Goal: Information Seeking & Learning: Find specific fact

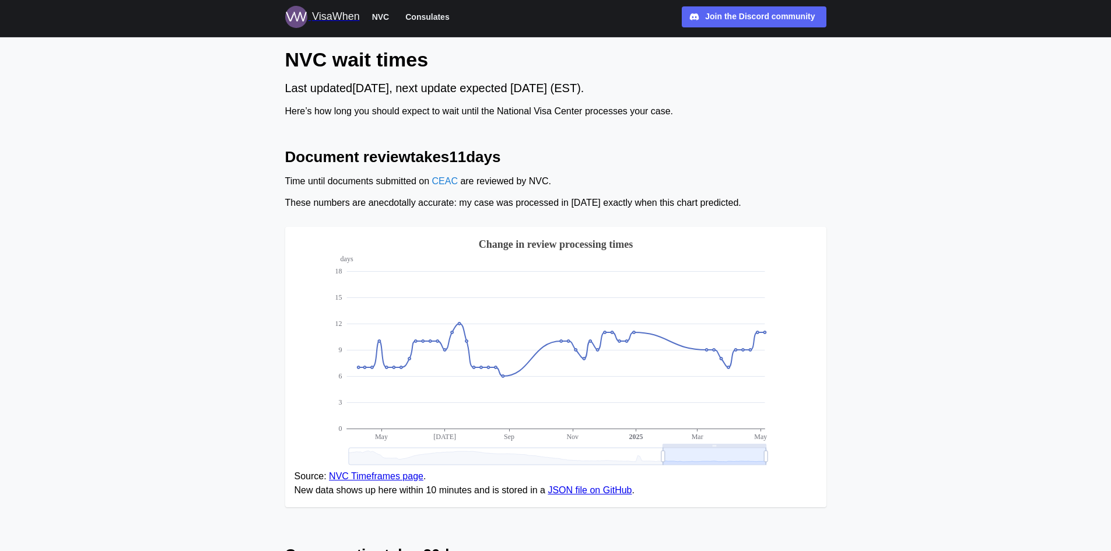
click at [414, 16] on span "Consulates" at bounding box center [427, 17] width 44 height 14
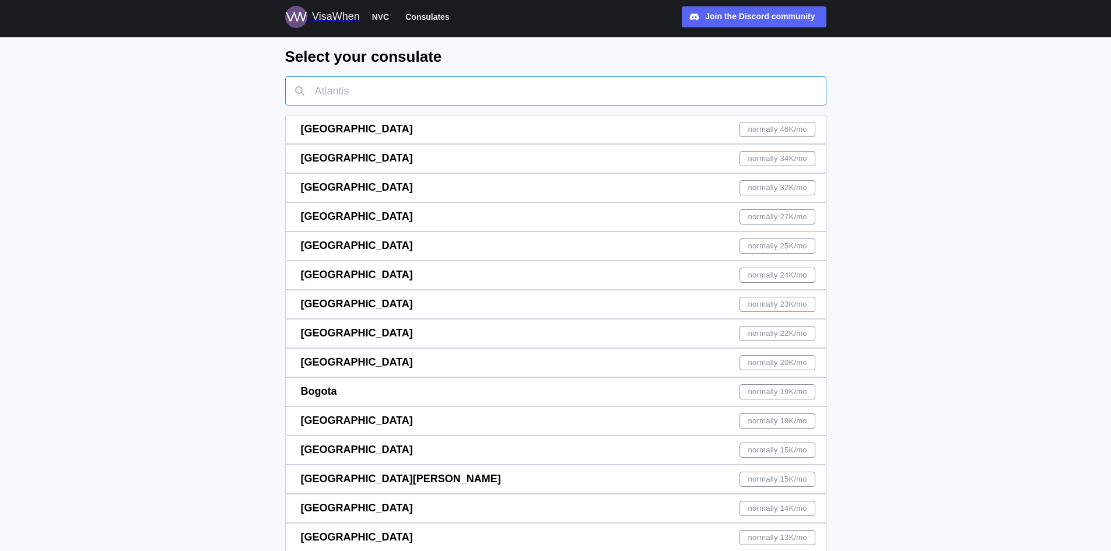
click at [368, 83] on input "text" at bounding box center [555, 90] width 541 height 29
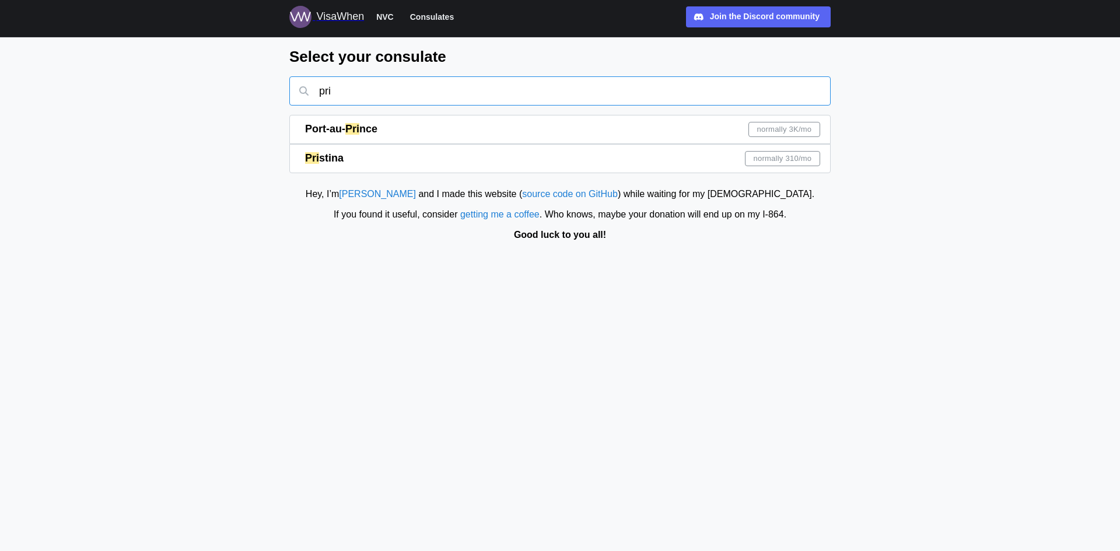
type input "pri"
click at [436, 146] on div "Pri stina normally 310 /mo" at bounding box center [562, 159] width 515 height 28
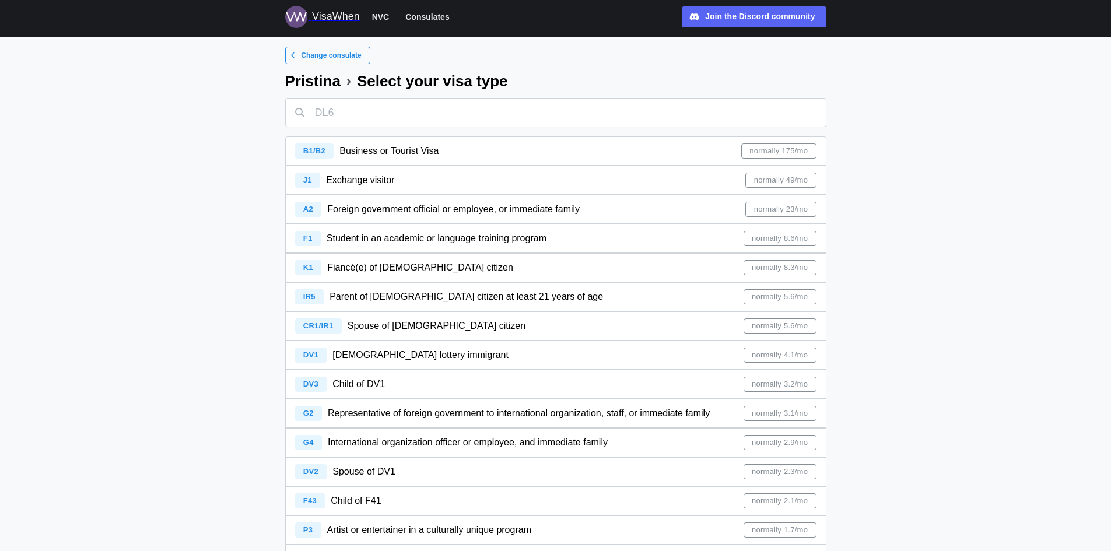
click at [462, 321] on div "CR1/IR1 Spouse of [DEMOGRAPHIC_DATA] citizen normally 5.6/mo" at bounding box center [555, 326] width 521 height 28
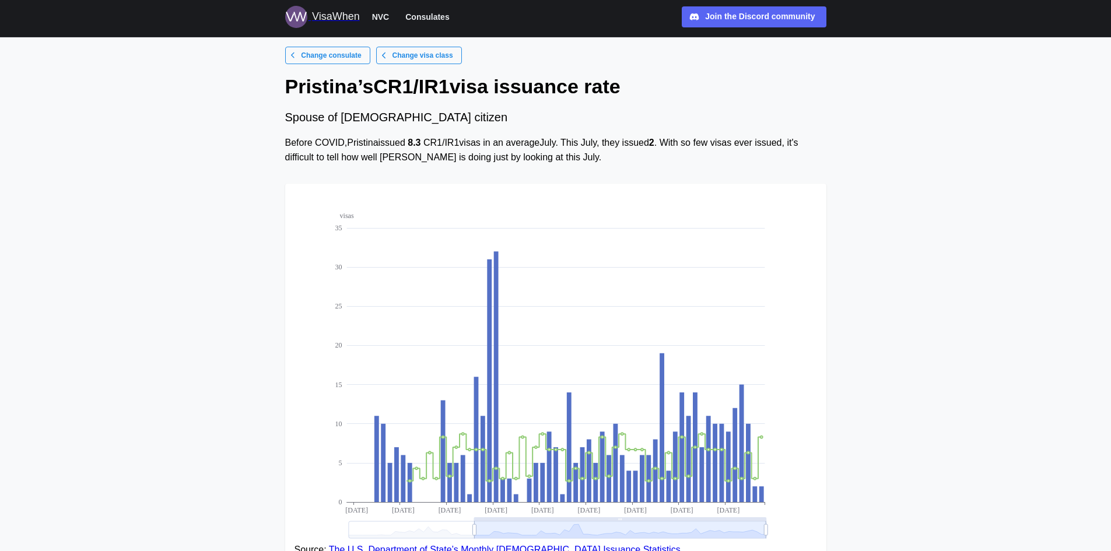
click at [324, 57] on span "Change consulate" at bounding box center [331, 55] width 60 height 16
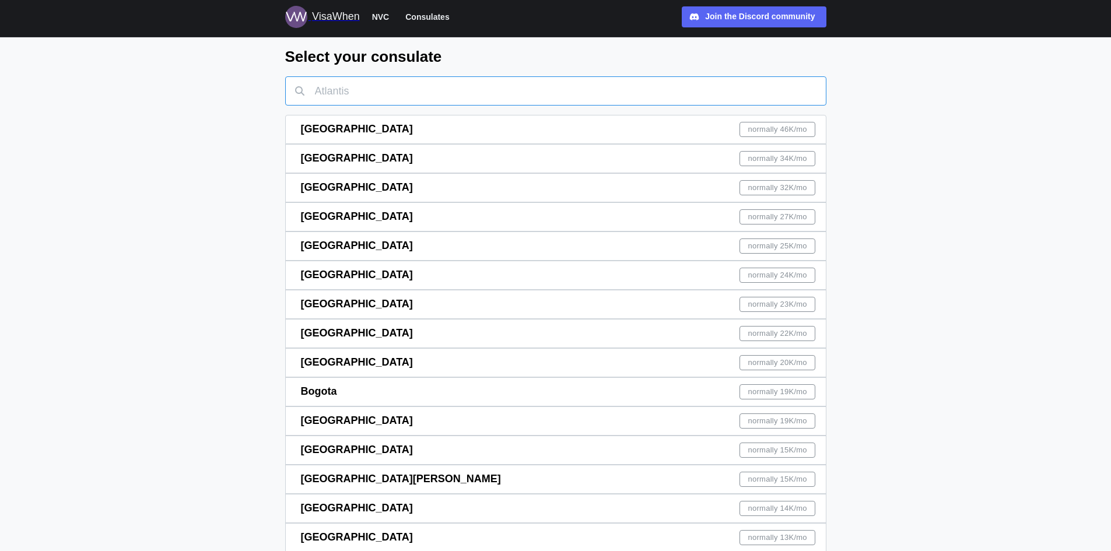
click at [453, 95] on input "text" at bounding box center [555, 90] width 541 height 29
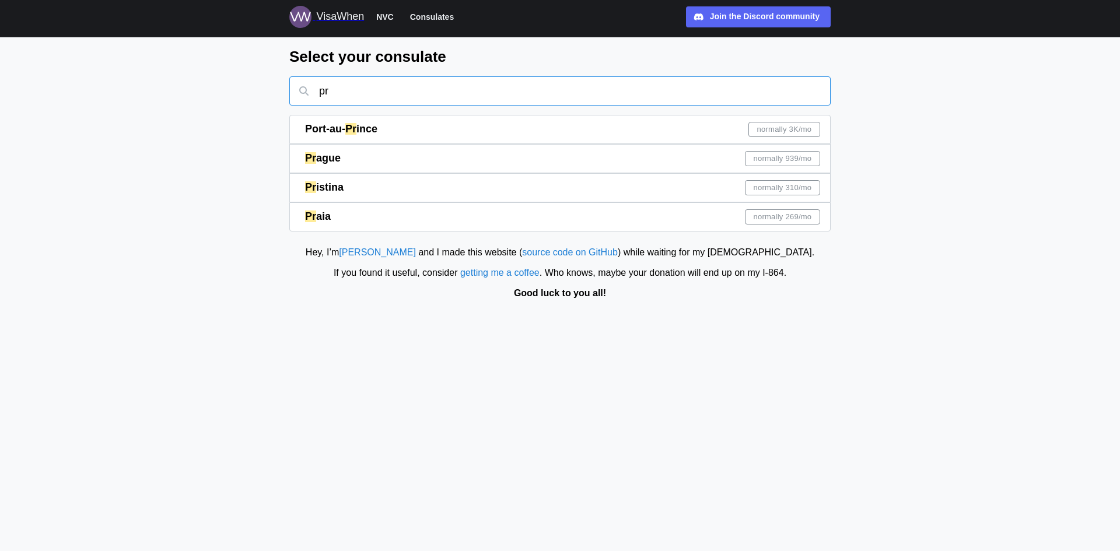
type input "pr"
click at [440, 185] on div "Pr istina normally 310 /mo" at bounding box center [562, 188] width 515 height 28
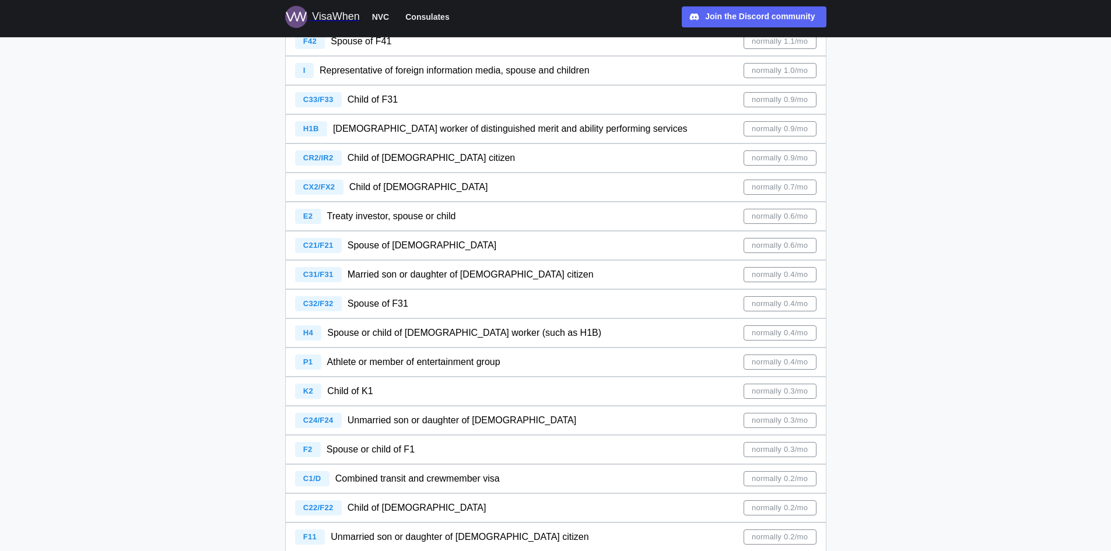
scroll to position [700, 0]
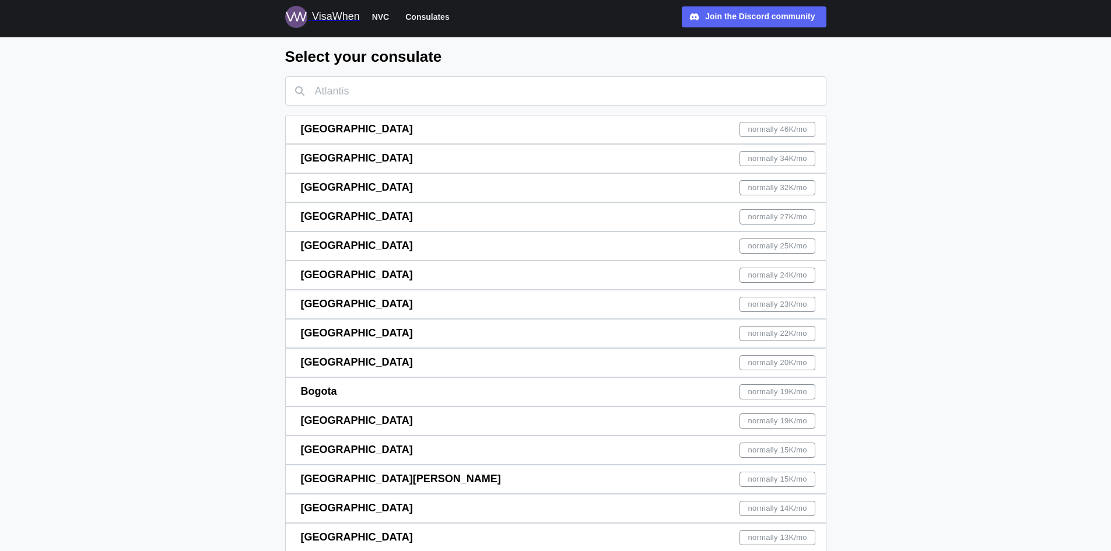
click at [334, 15] on div "VisaWhen" at bounding box center [336, 17] width 48 height 16
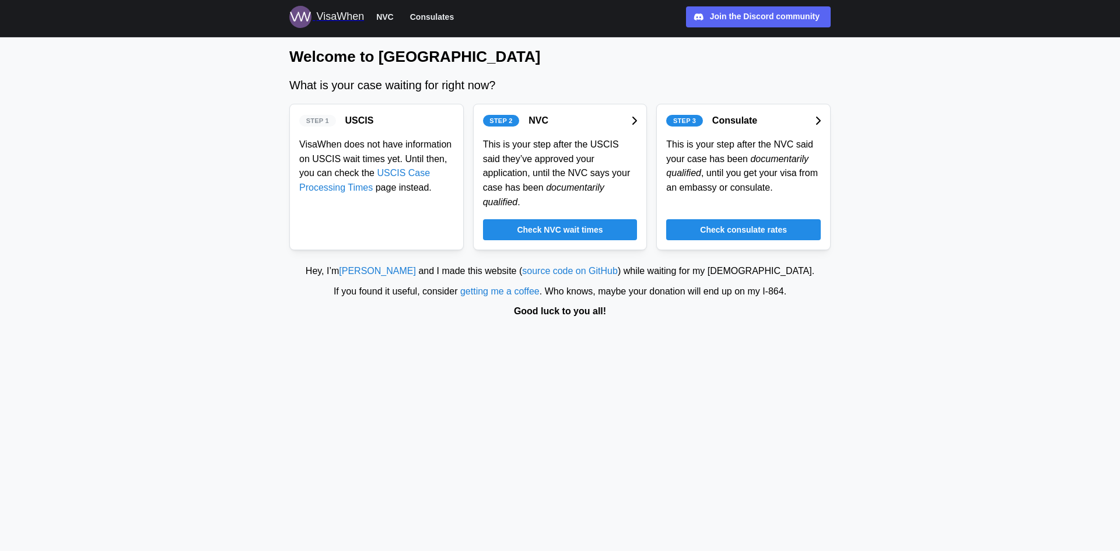
click at [605, 220] on div "Check NVC wait times" at bounding box center [560, 230] width 132 height 20
click at [773, 220] on span "Check consulate rates" at bounding box center [743, 230] width 87 height 20
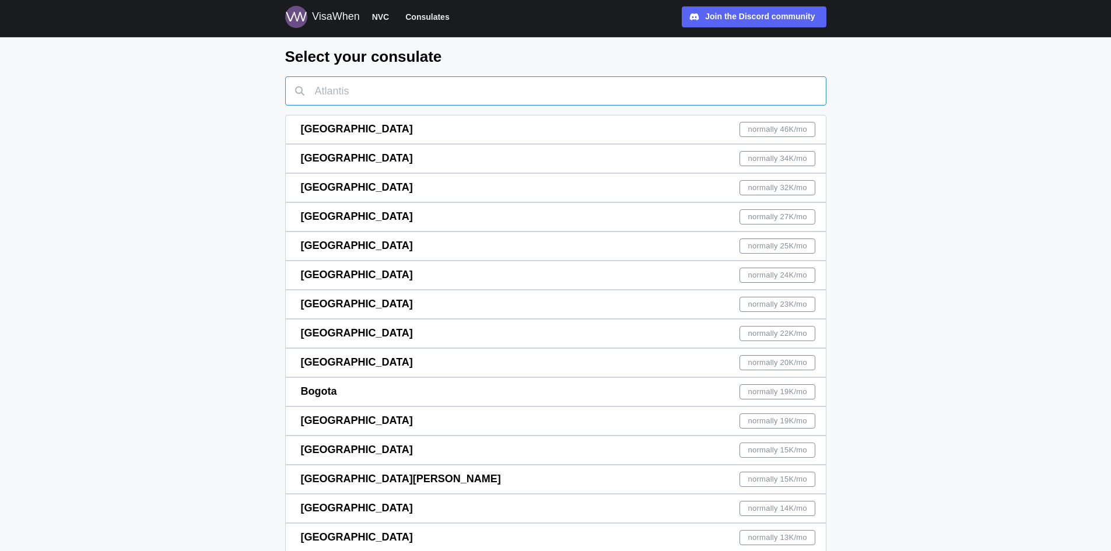
click at [439, 91] on input "text" at bounding box center [555, 90] width 541 height 29
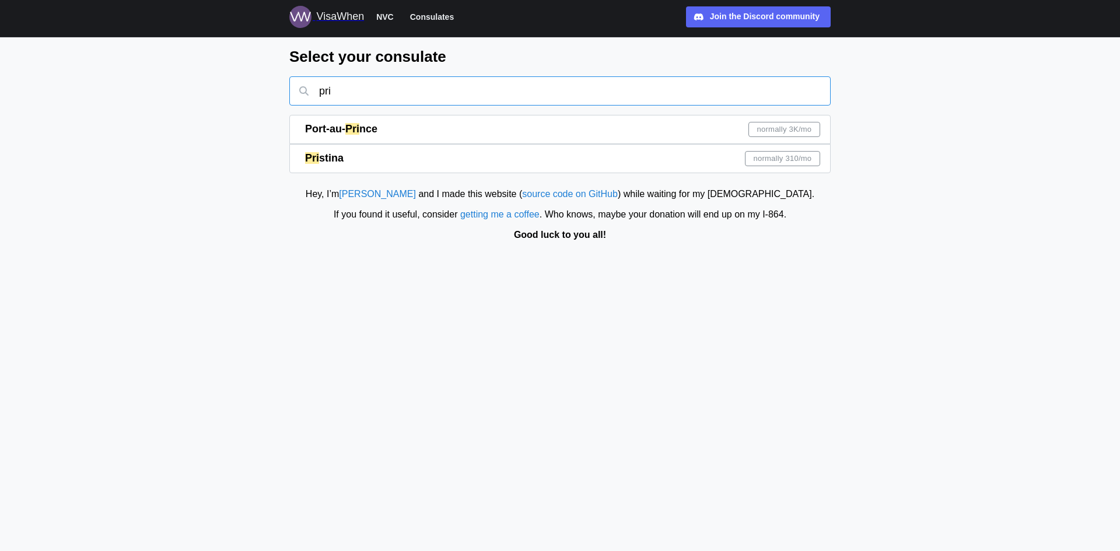
type input "pri"
click at [726, 155] on div "Pri stina normally 310 /mo" at bounding box center [562, 159] width 515 height 28
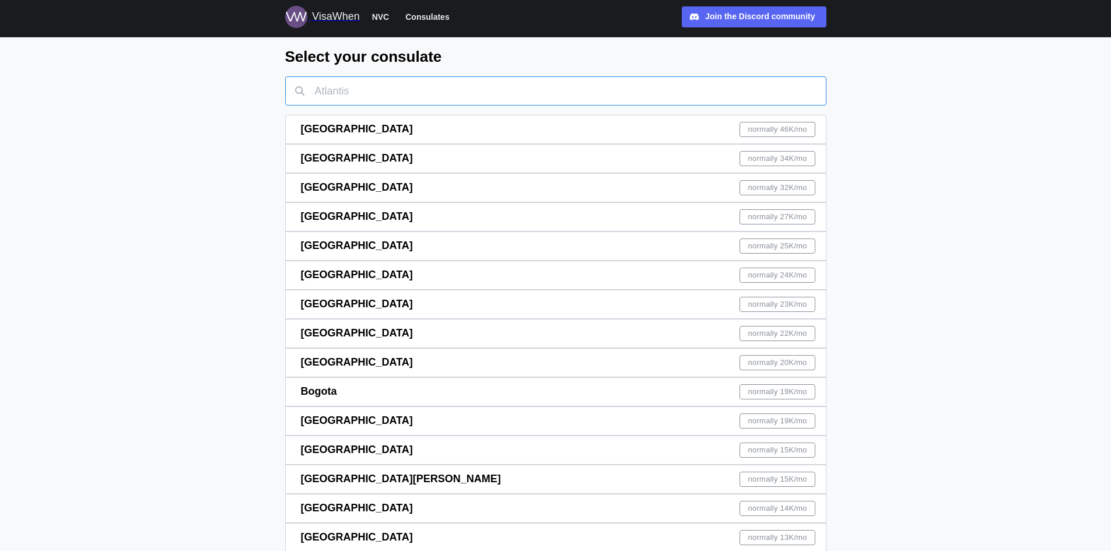
click at [360, 79] on input "text" at bounding box center [555, 90] width 541 height 29
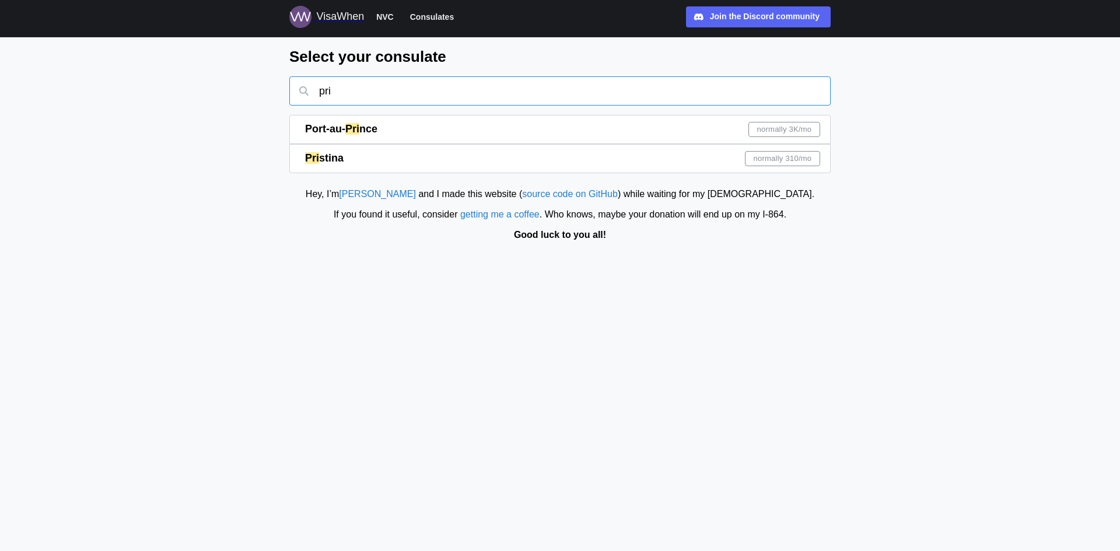
type input "pri"
click at [433, 163] on div "Pri stina normally 310 /mo" at bounding box center [562, 159] width 515 height 28
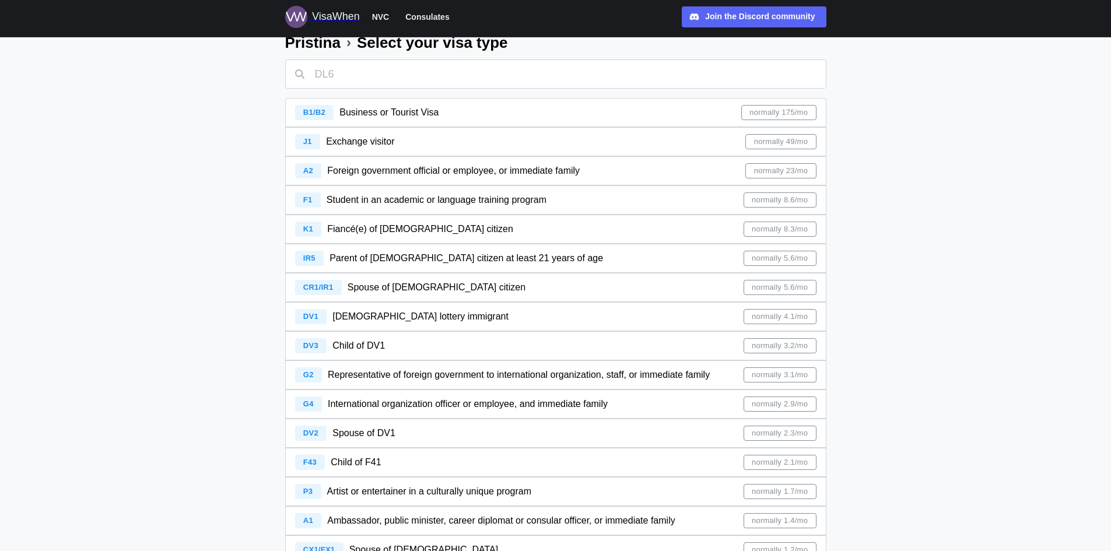
scroll to position [58, 0]
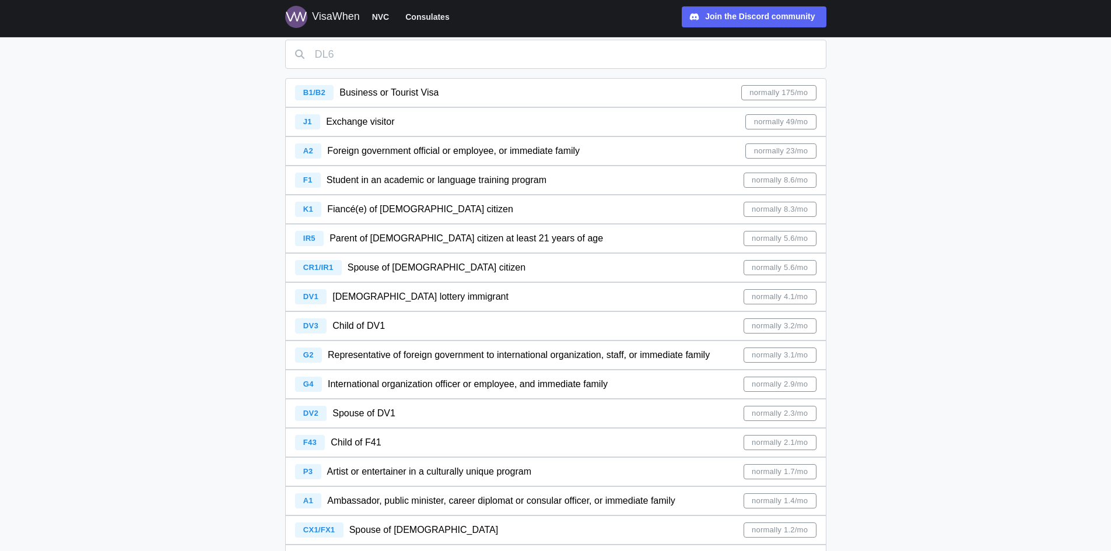
click at [469, 271] on div "CR1/IR1 Spouse of [DEMOGRAPHIC_DATA] citizen normally 5.6/mo" at bounding box center [555, 268] width 521 height 28
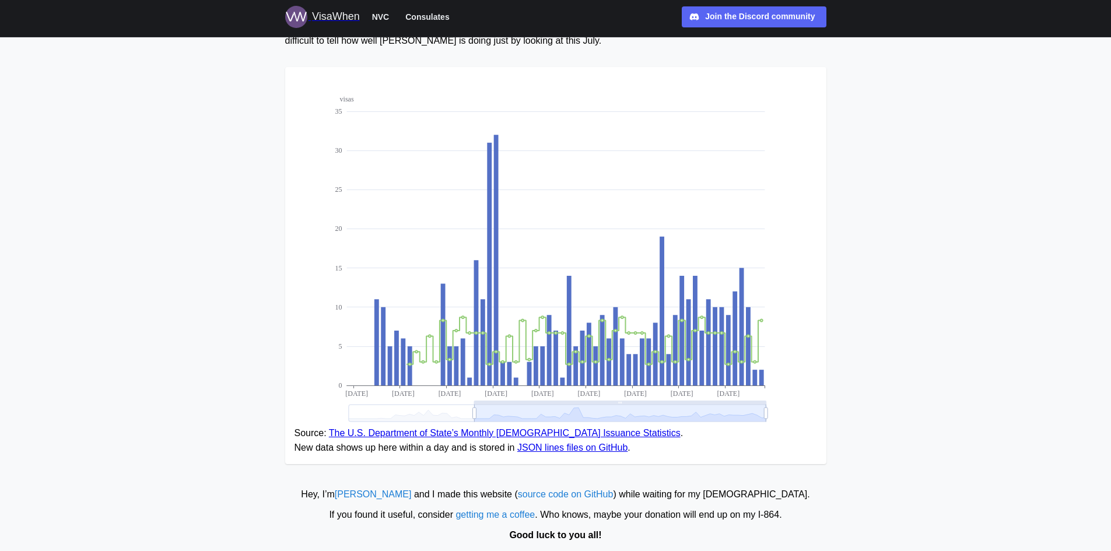
scroll to position [122, 0]
